Goal: Information Seeking & Learning: Find specific fact

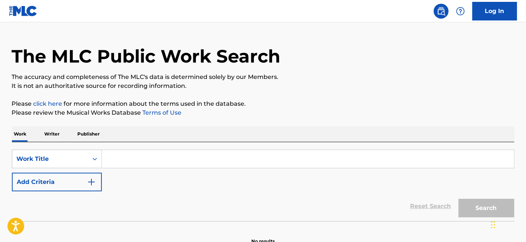
scroll to position [57, 0]
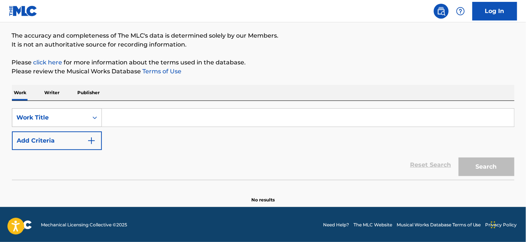
click at [50, 118] on div "Work Title" at bounding box center [50, 117] width 67 height 9
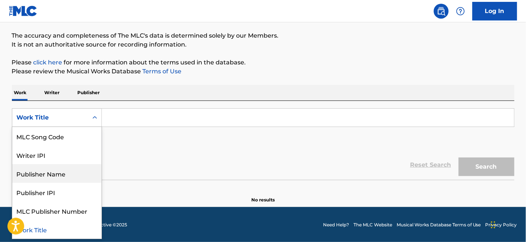
scroll to position [0, 0]
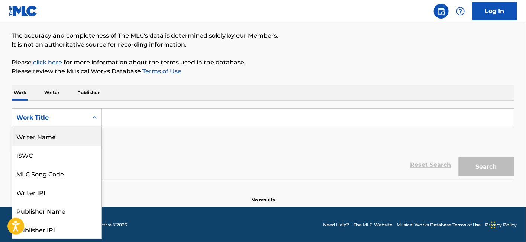
click at [51, 138] on div "Writer Name" at bounding box center [56, 136] width 89 height 19
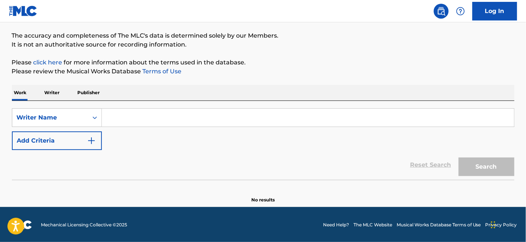
click at [137, 117] on input "Search Form" at bounding box center [308, 118] width 412 height 18
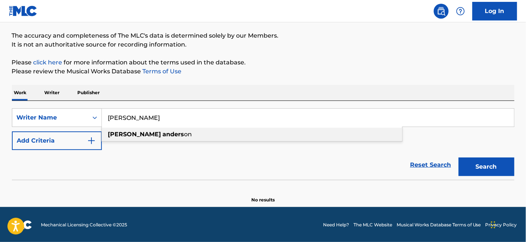
click at [163, 134] on strong "anders" at bounding box center [174, 133] width 22 height 7
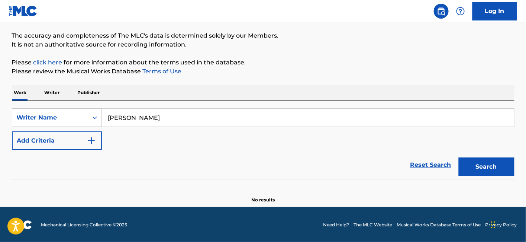
click at [469, 163] on button "Search" at bounding box center [487, 166] width 56 height 19
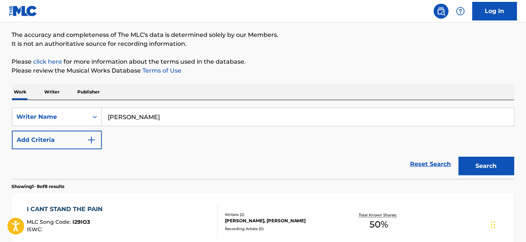
scroll to position [10, 0]
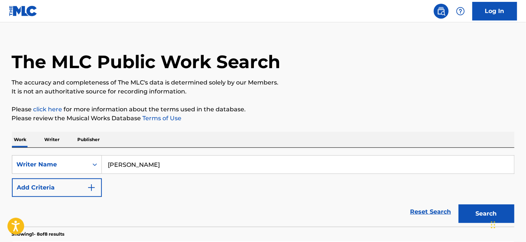
click at [144, 156] on input "[PERSON_NAME]" at bounding box center [308, 164] width 412 height 18
click at [145, 165] on input "[PERSON_NAME]" at bounding box center [308, 164] width 412 height 18
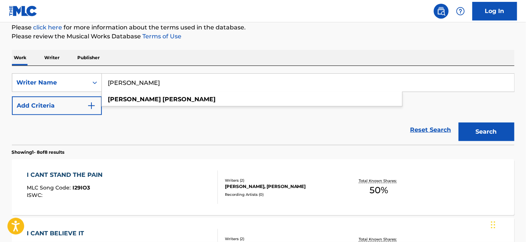
scroll to position [93, 0]
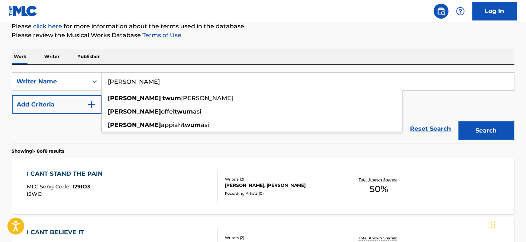
click at [459, 121] on button "Search" at bounding box center [487, 130] width 56 height 19
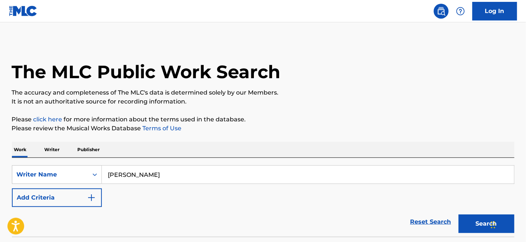
scroll to position [0, 0]
drag, startPoint x: 130, startPoint y: 176, endPoint x: 173, endPoint y: 178, distance: 43.2
click at [173, 178] on input "[PERSON_NAME]" at bounding box center [308, 175] width 412 height 18
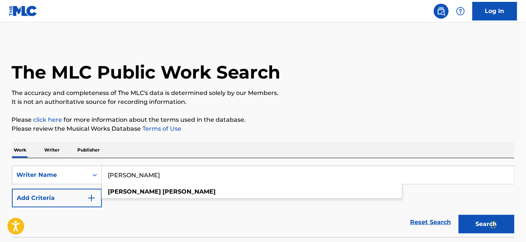
type input "[PERSON_NAME]"
click at [459, 215] on button "Search" at bounding box center [487, 224] width 56 height 19
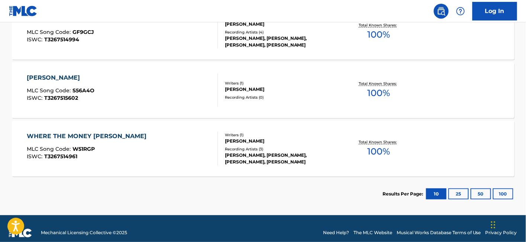
scroll to position [206, 0]
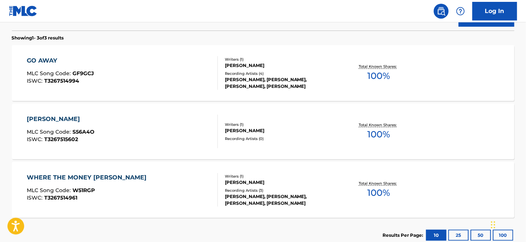
click at [133, 76] on div "GO AWAY MLC Song Code : GF9GCJ ISWC : T3267514994" at bounding box center [122, 72] width 191 height 33
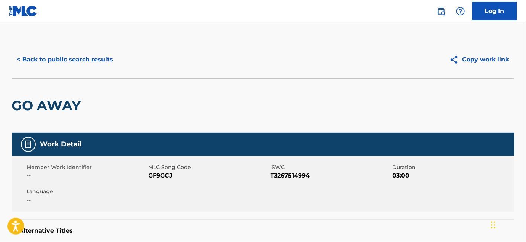
click at [37, 56] on button "< Back to public search results" at bounding box center [65, 59] width 107 height 19
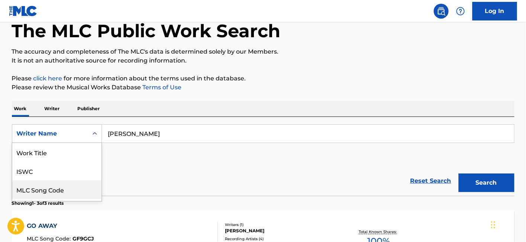
scroll to position [53, 0]
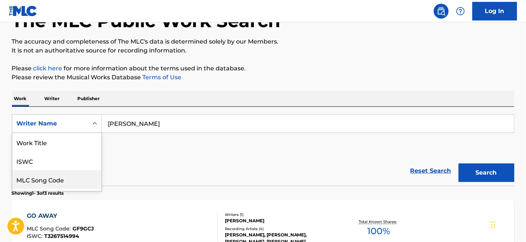
click at [45, 133] on div "8 results available. Use Up and Down to choose options, press Enter to select t…" at bounding box center [57, 123] width 90 height 19
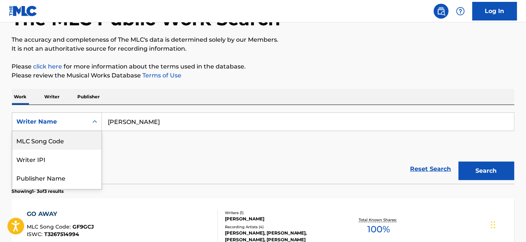
scroll to position [54, 0]
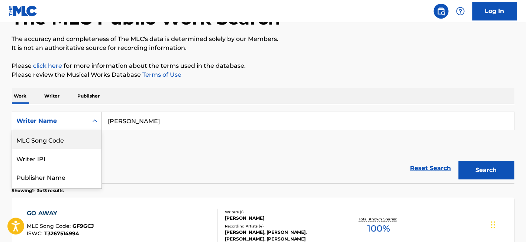
click at [54, 97] on p "Writer" at bounding box center [52, 96] width 20 height 16
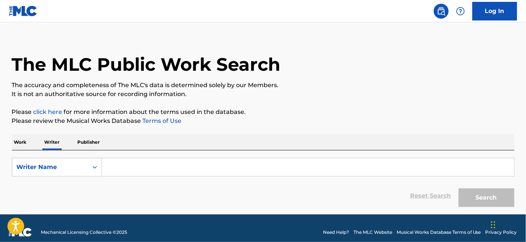
scroll to position [16, 0]
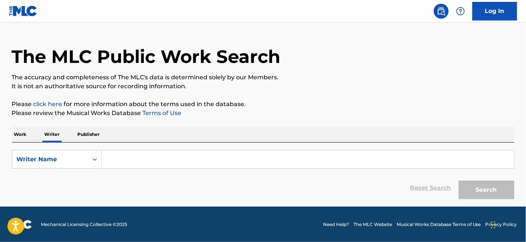
click at [23, 135] on p "Work" at bounding box center [20, 134] width 17 height 16
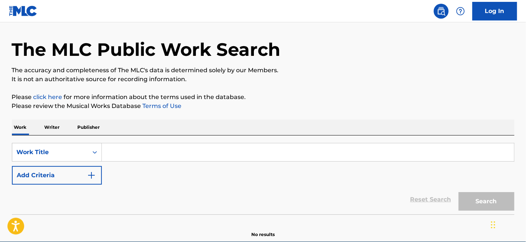
scroll to position [57, 0]
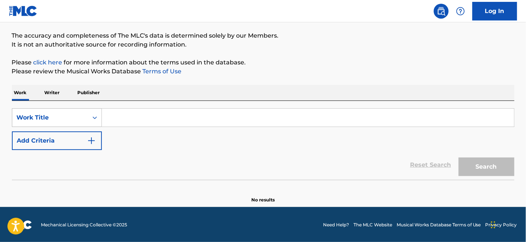
click at [53, 117] on div "Work Title" at bounding box center [50, 117] width 67 height 9
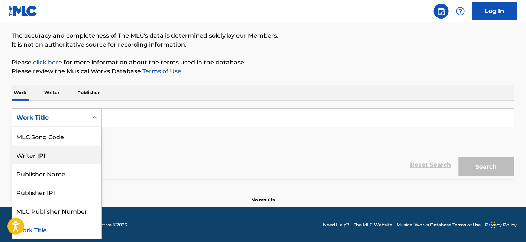
scroll to position [0, 0]
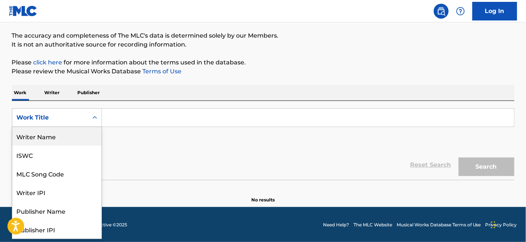
click at [39, 134] on div "Writer Name" at bounding box center [56, 136] width 89 height 19
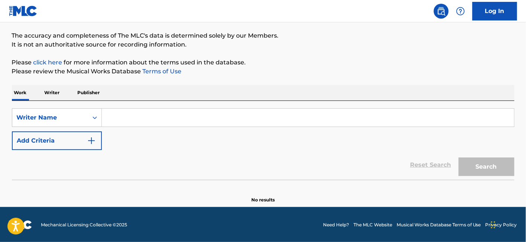
click at [137, 120] on input "Search Form" at bounding box center [308, 118] width 412 height 18
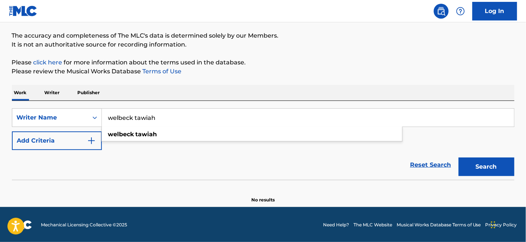
type input "welbeck tawiah"
click at [459, 157] on button "Search" at bounding box center [487, 166] width 56 height 19
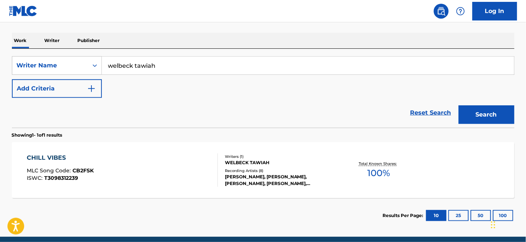
scroll to position [139, 0]
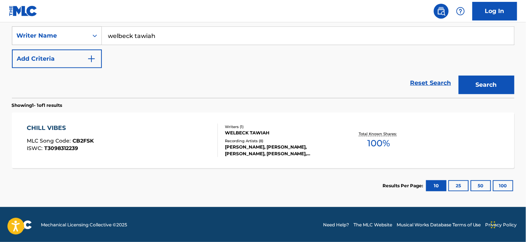
click at [142, 150] on div "CHILL VIBES MLC Song Code : CB2FSK ISWC : T3098312239" at bounding box center [122, 139] width 191 height 33
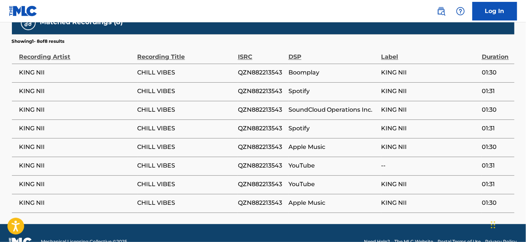
scroll to position [478, 0]
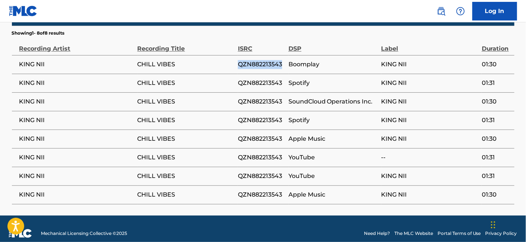
drag, startPoint x: 282, startPoint y: 57, endPoint x: 237, endPoint y: 61, distance: 45.2
click at [237, 61] on tr "KING NII CHILL VIBES QZN882213543 Boomplay KING NII 01:30" at bounding box center [263, 64] width 503 height 19
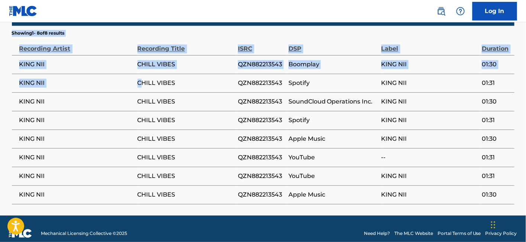
drag, startPoint x: 8, startPoint y: 59, endPoint x: 217, endPoint y: 17, distance: 213.4
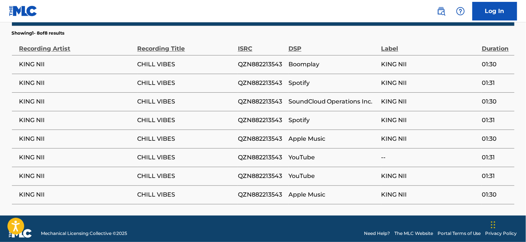
click at [229, 10] on nav "Log In" at bounding box center [263, 11] width 526 height 22
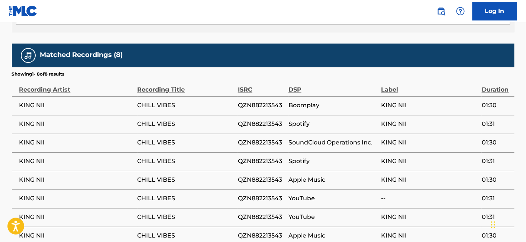
click at [81, 101] on span "KING NII" at bounding box center [76, 105] width 115 height 9
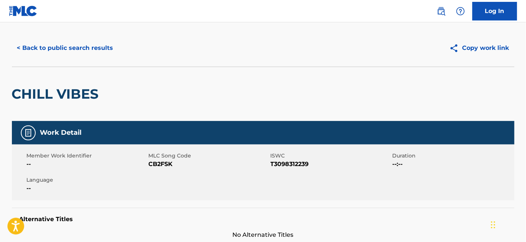
scroll to position [0, 0]
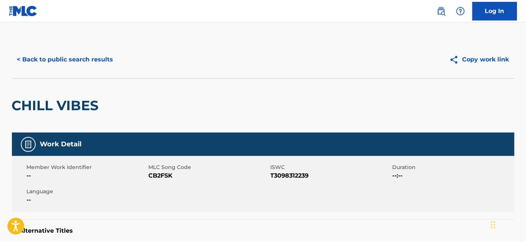
click at [32, 62] on button "< Back to public search results" at bounding box center [65, 59] width 107 height 19
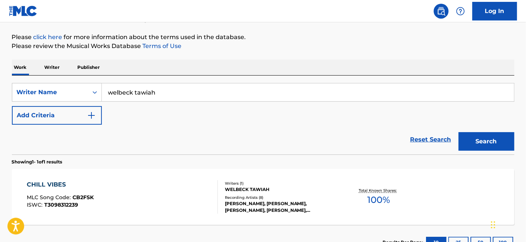
scroll to position [124, 0]
